Goal: Navigation & Orientation: Find specific page/section

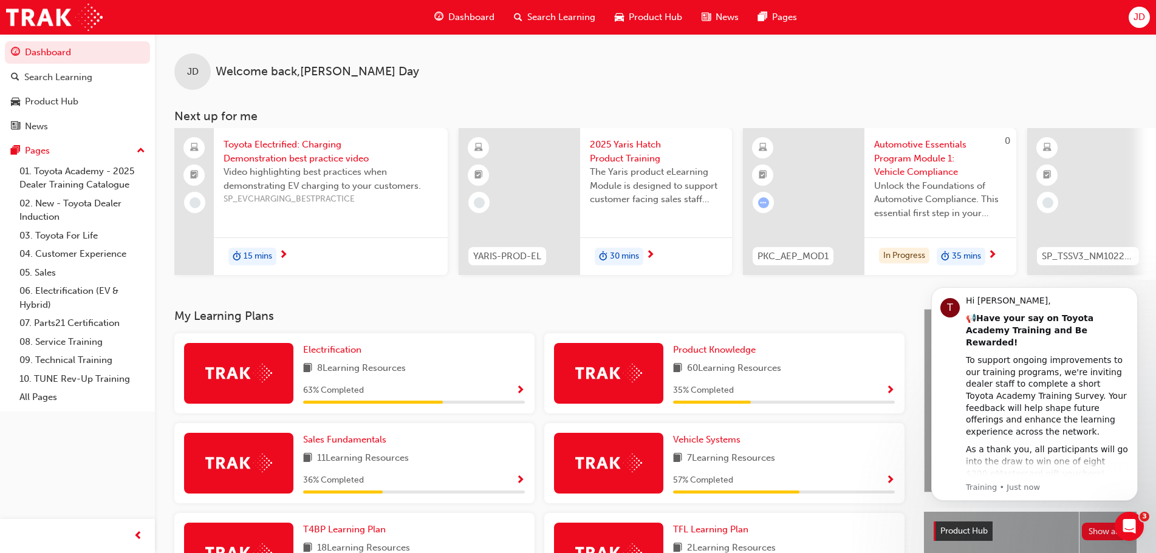
click at [727, 19] on span "News" at bounding box center [727, 17] width 23 height 14
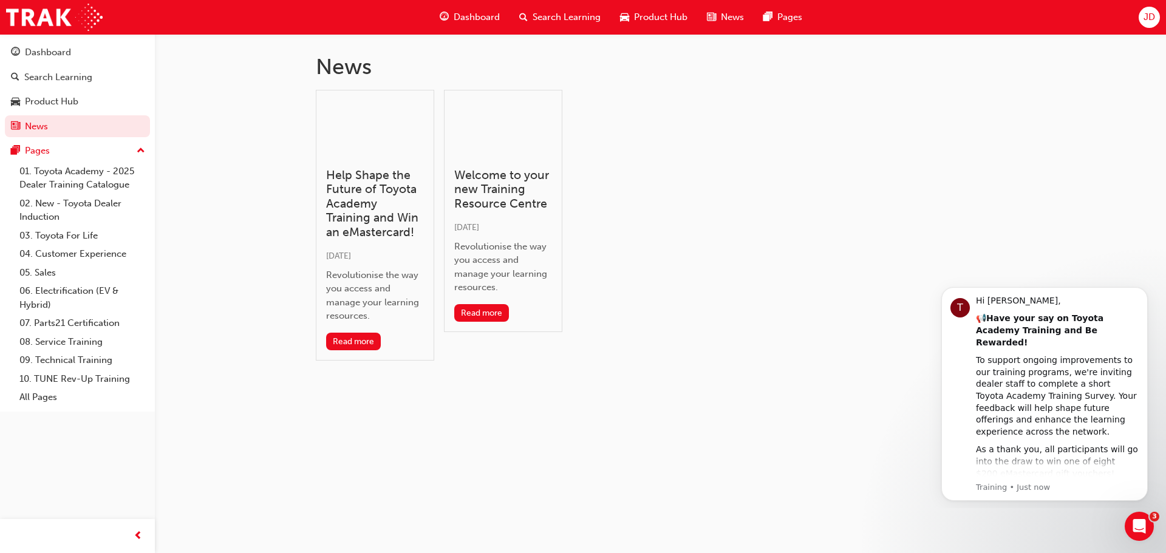
click at [481, 17] on span "Dashboard" at bounding box center [477, 17] width 46 height 14
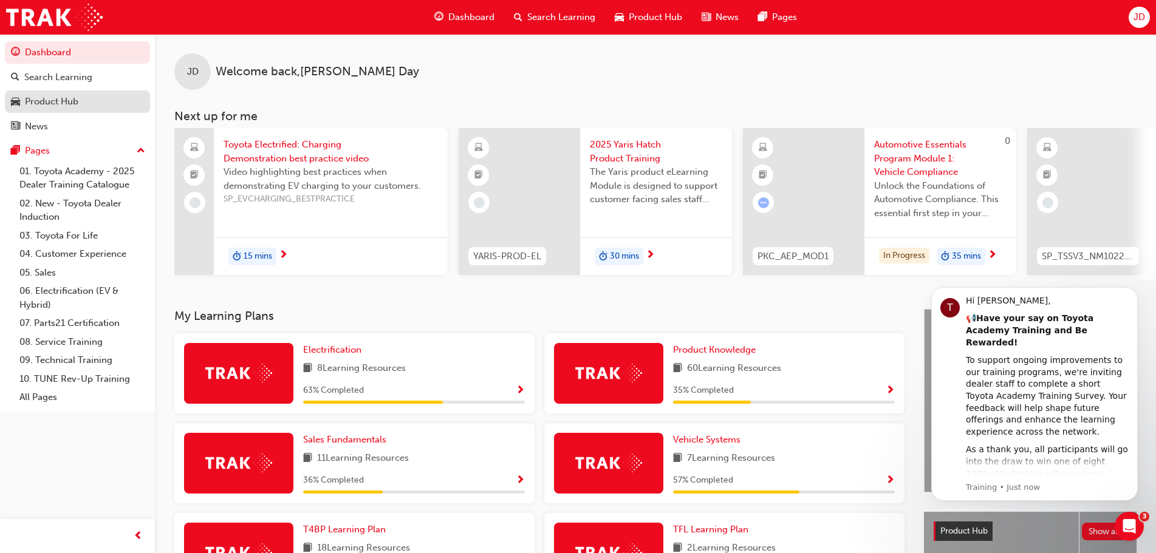
click at [65, 102] on div "Product Hub" at bounding box center [51, 102] width 53 height 14
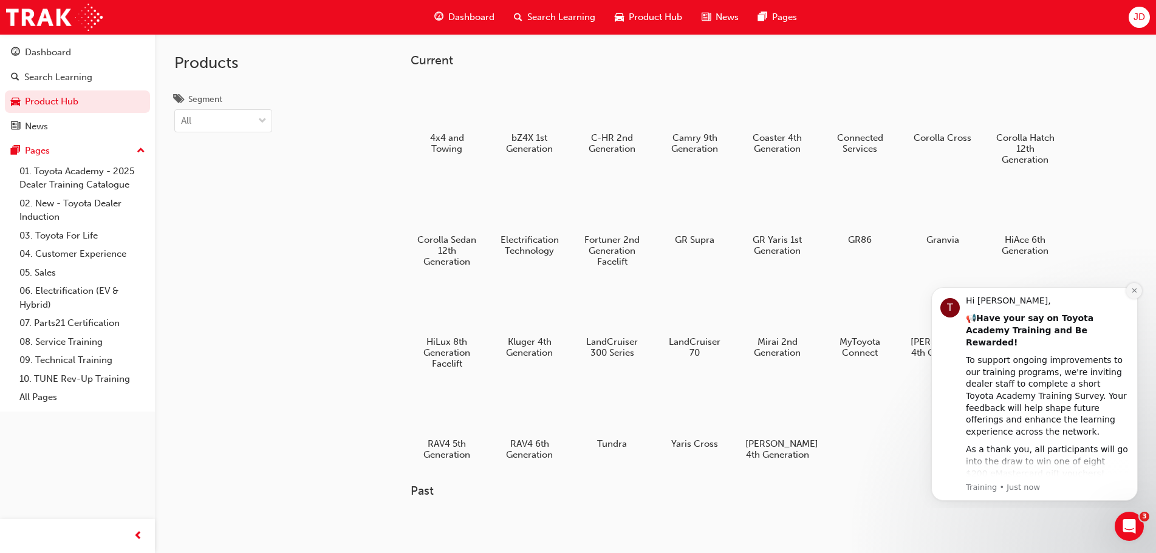
click at [1135, 292] on icon "Dismiss notification" at bounding box center [1134, 291] width 4 height 4
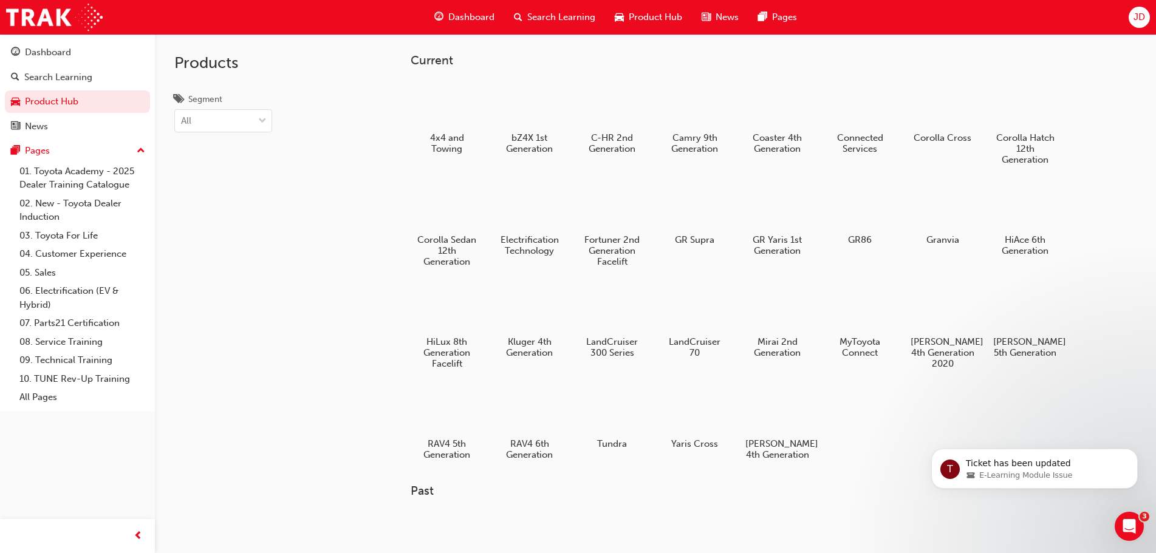
click at [1133, 20] on span "JD" at bounding box center [1139, 17] width 12 height 14
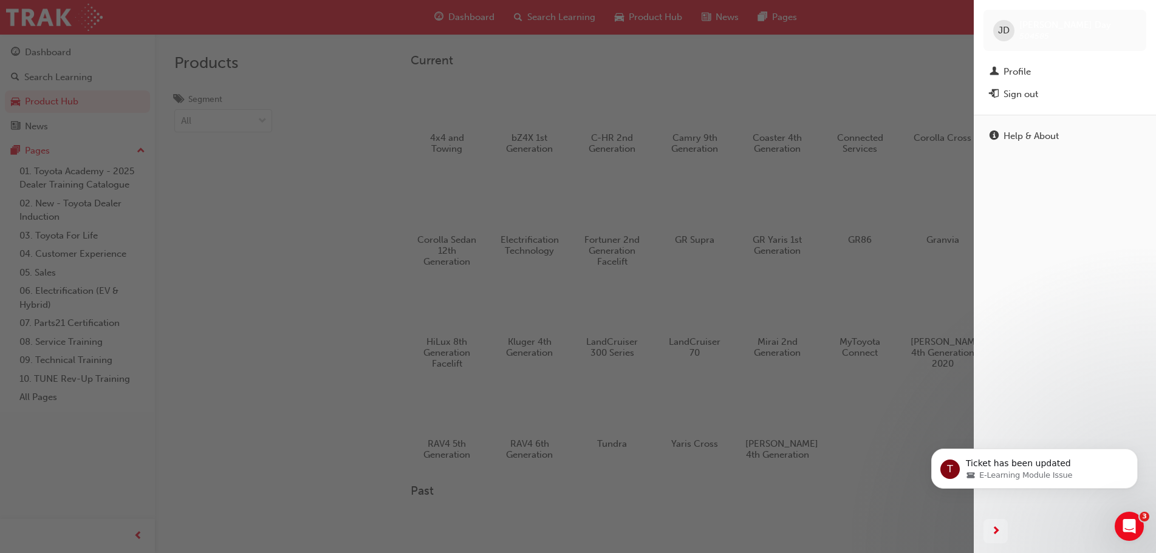
click at [249, 157] on div "button" at bounding box center [487, 276] width 974 height 553
